Goal: Information Seeking & Learning: Learn about a topic

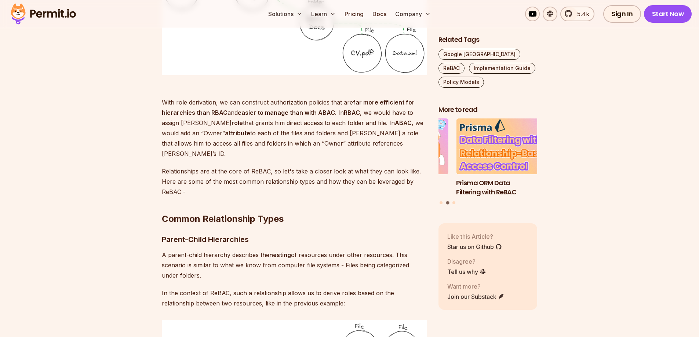
scroll to position [1469, 0]
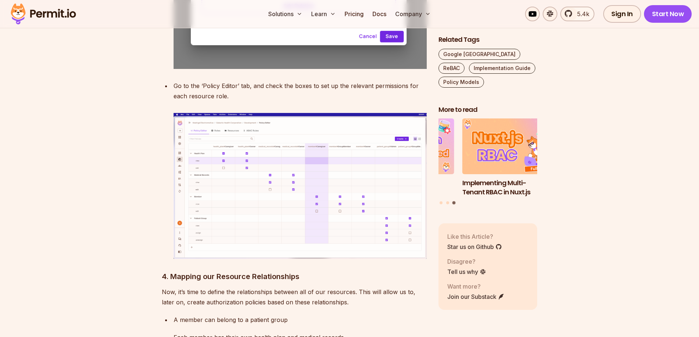
scroll to position [3378, 0]
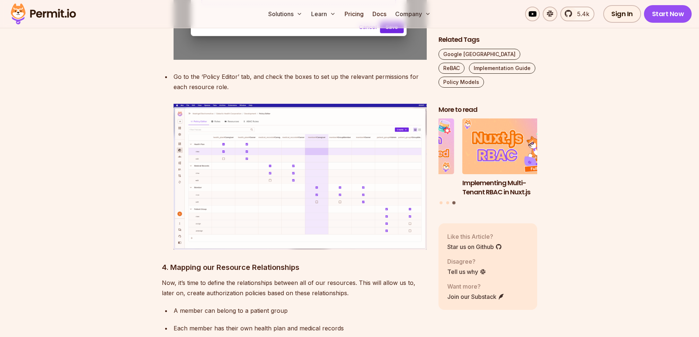
click at [265, 174] on img at bounding box center [300, 177] width 253 height 146
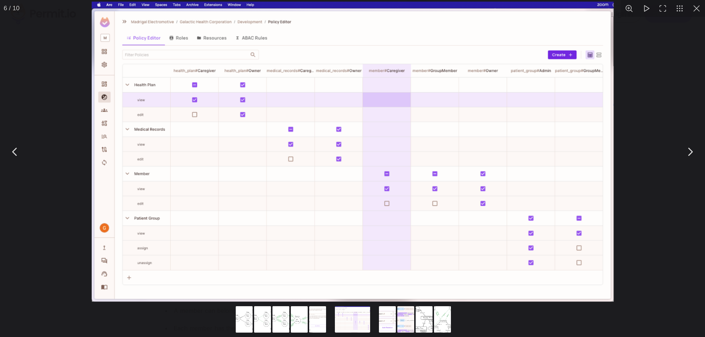
click at [276, 158] on img "You can close this modal content with the ESC key" at bounding box center [352, 151] width 522 height 300
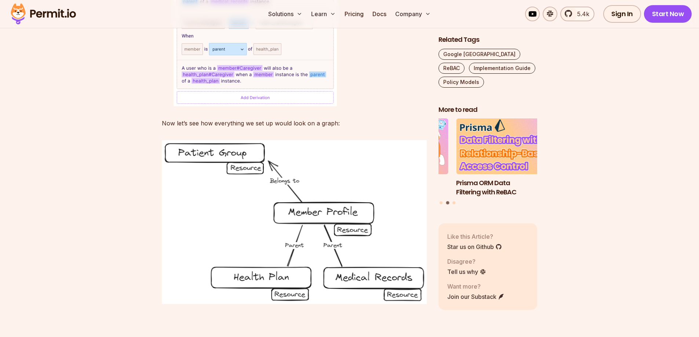
scroll to position [4112, 0]
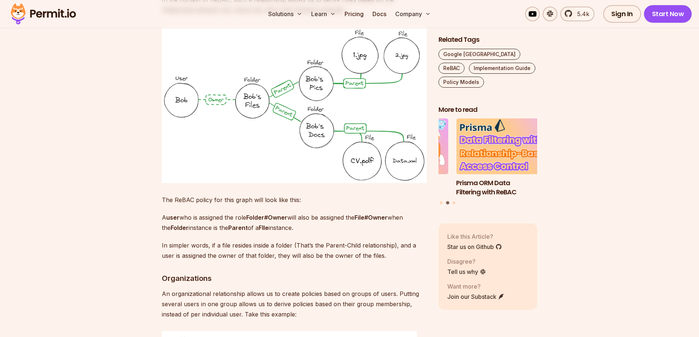
scroll to position [1873, 0]
